Goal: Task Accomplishment & Management: Complete application form

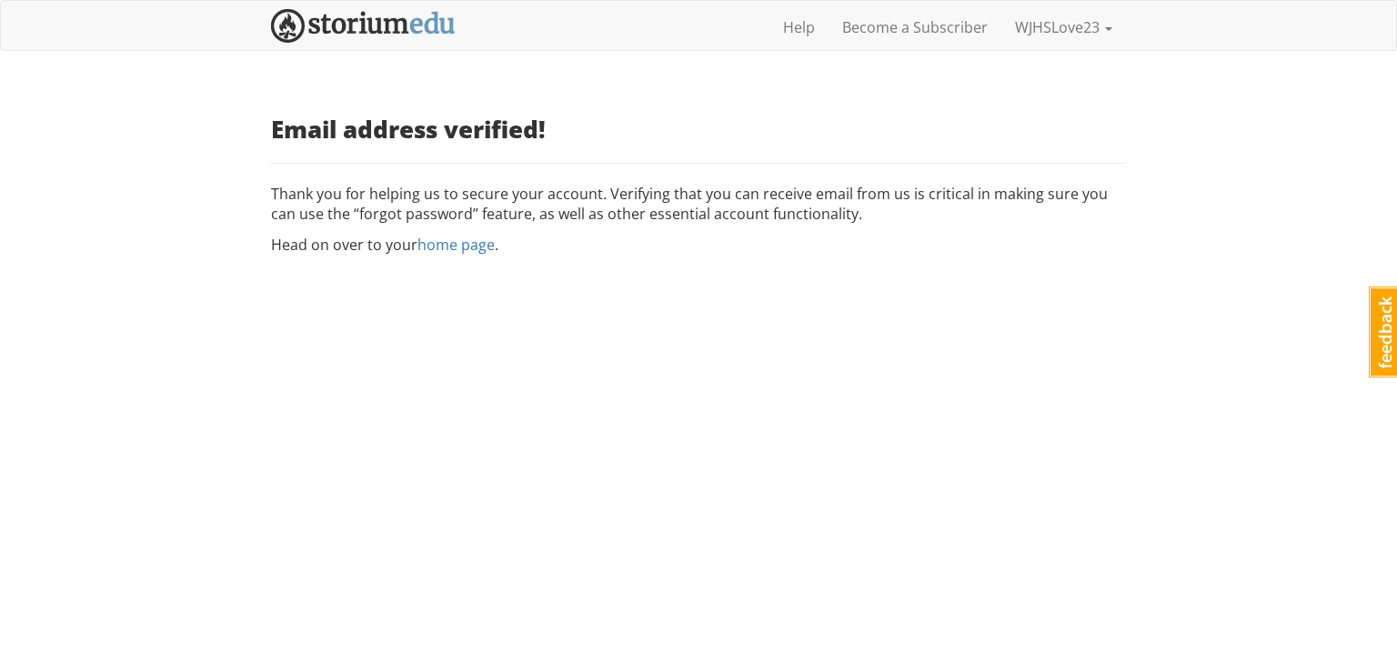
click at [458, 232] on div "Email address verified! Thank you for helping us to secure your account. Verify…" at bounding box center [698, 185] width 855 height 139
click at [462, 246] on link "home page" at bounding box center [455, 245] width 77 height 20
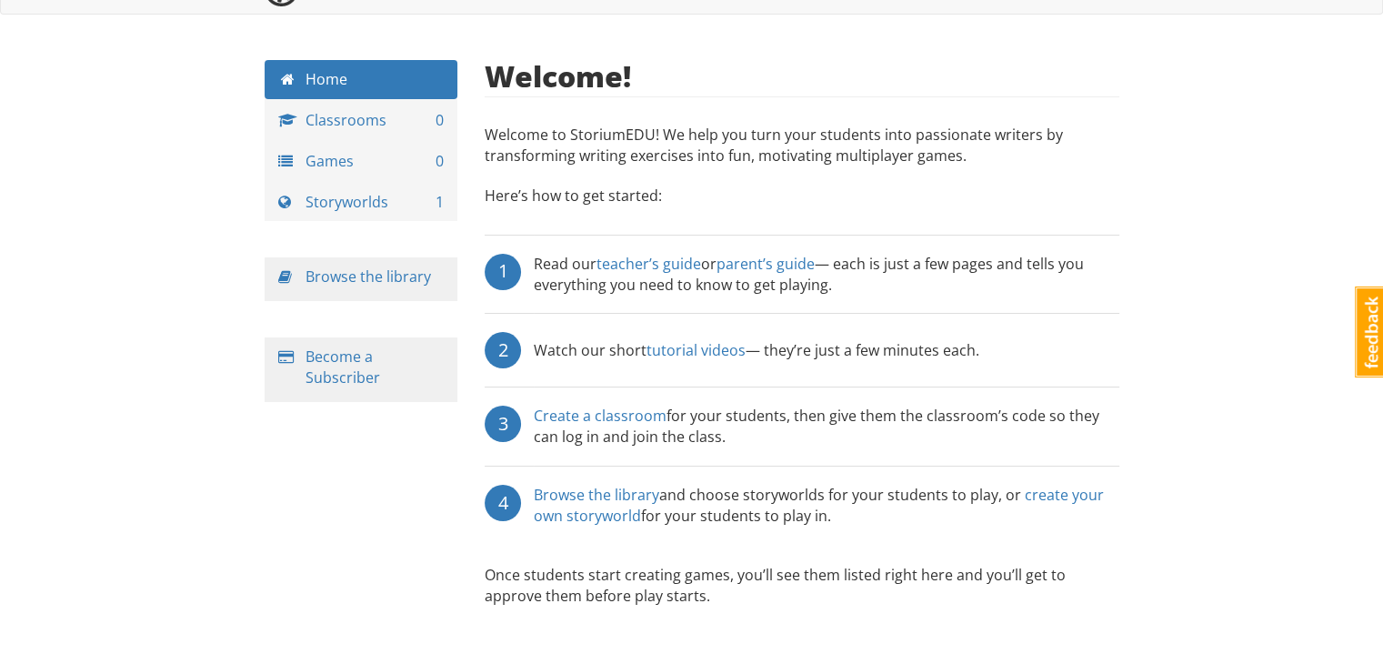
scroll to position [42, 0]
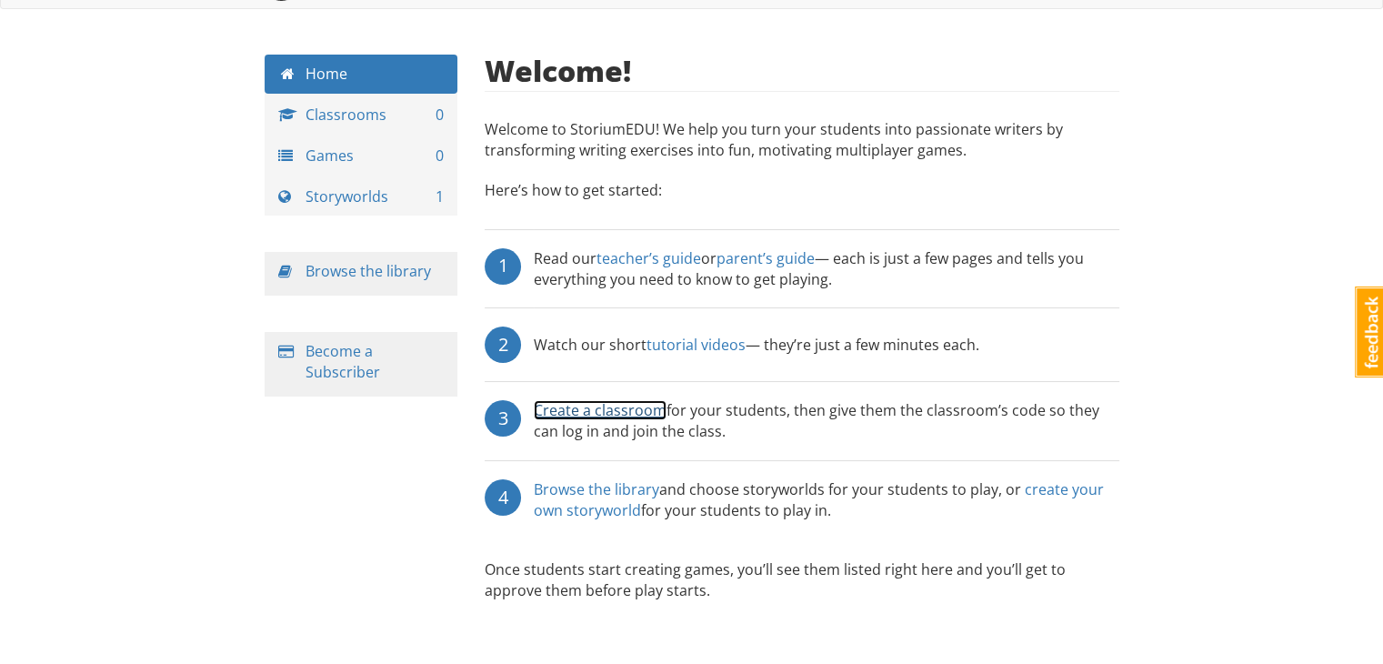
click at [598, 415] on link "Create a classroom" at bounding box center [600, 410] width 133 height 20
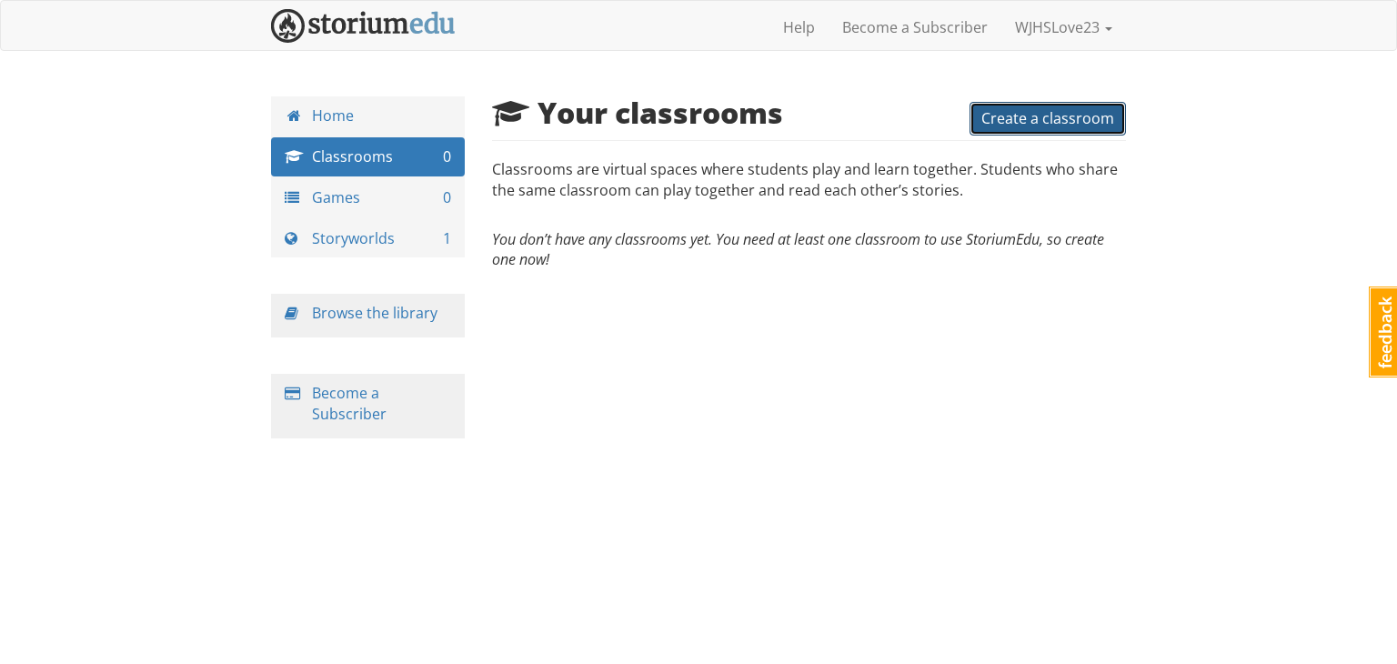
click at [1028, 110] on span "Create a classroom" at bounding box center [1047, 118] width 133 height 20
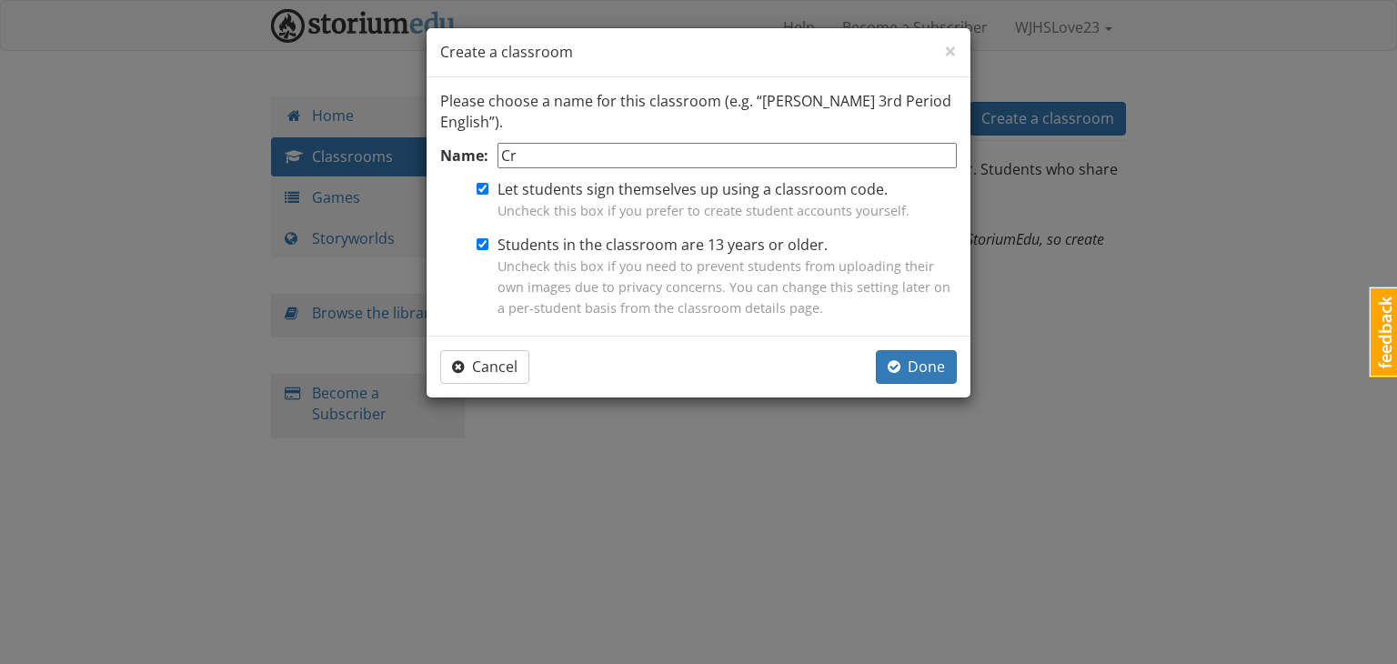
type input "C"
type input "1"
type input "25 S1 Creative Writing Club"
click at [484, 245] on input "Students in the classroom are 13 years or older. Uncheck this box if you need t…" at bounding box center [483, 244] width 12 height 12
checkbox input "false"
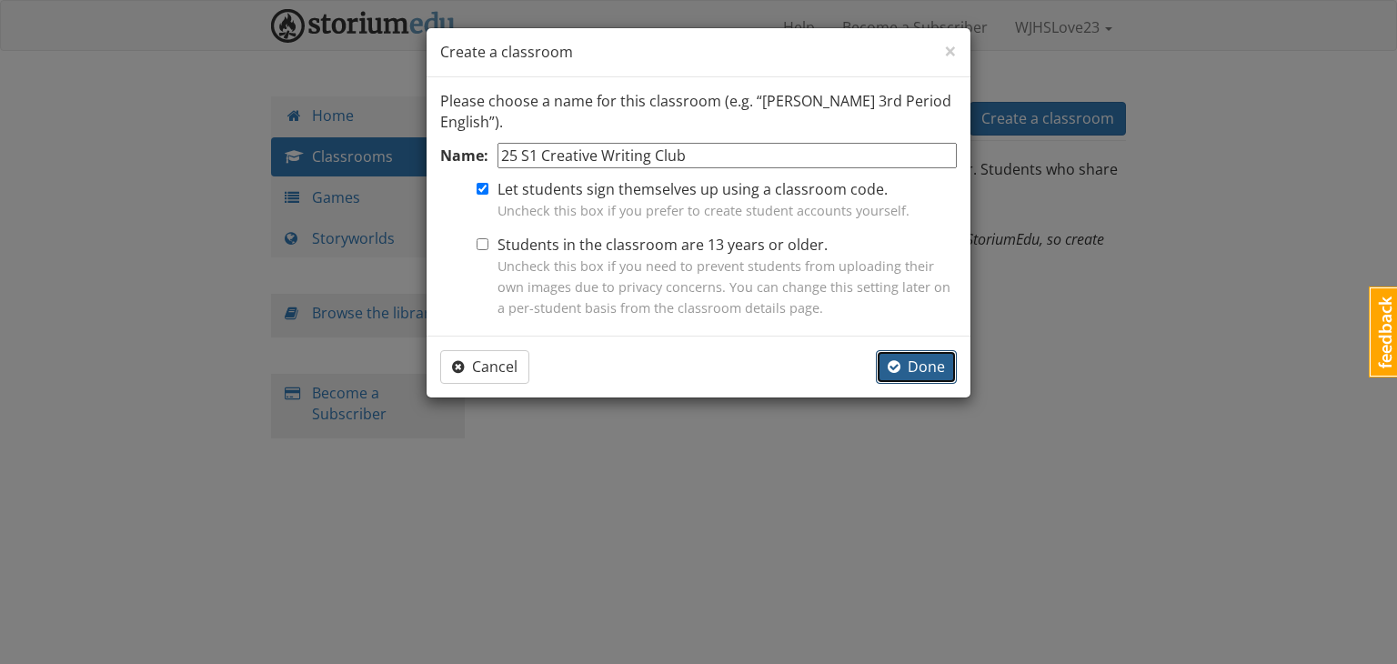
click at [911, 362] on span "Done" at bounding box center [916, 367] width 57 height 20
